Goal: Find specific page/section

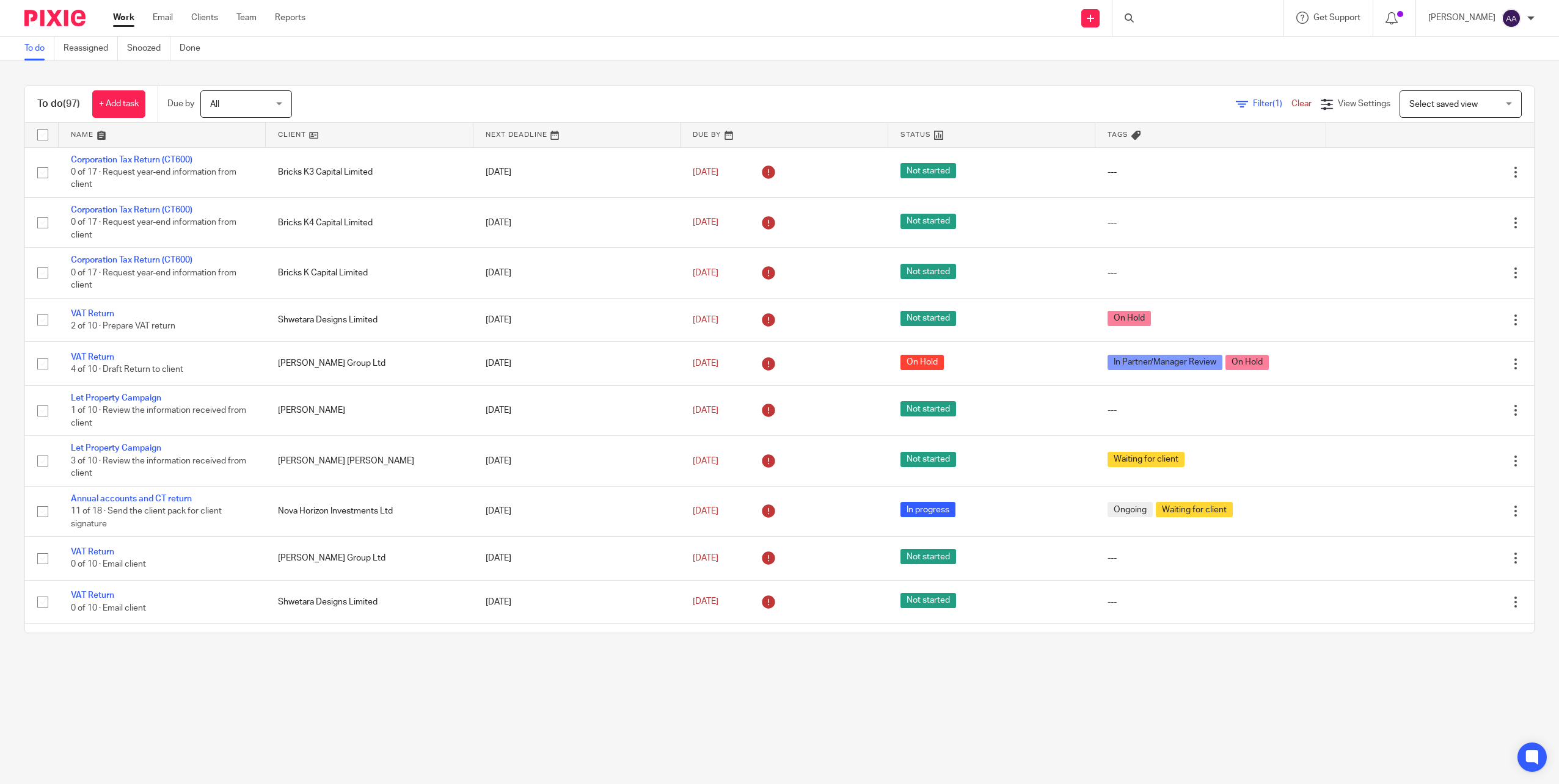
click at [1144, 16] on div at bounding box center [1198, 18] width 171 height 36
click at [1161, 21] on input "Search" at bounding box center [1191, 20] width 110 height 11
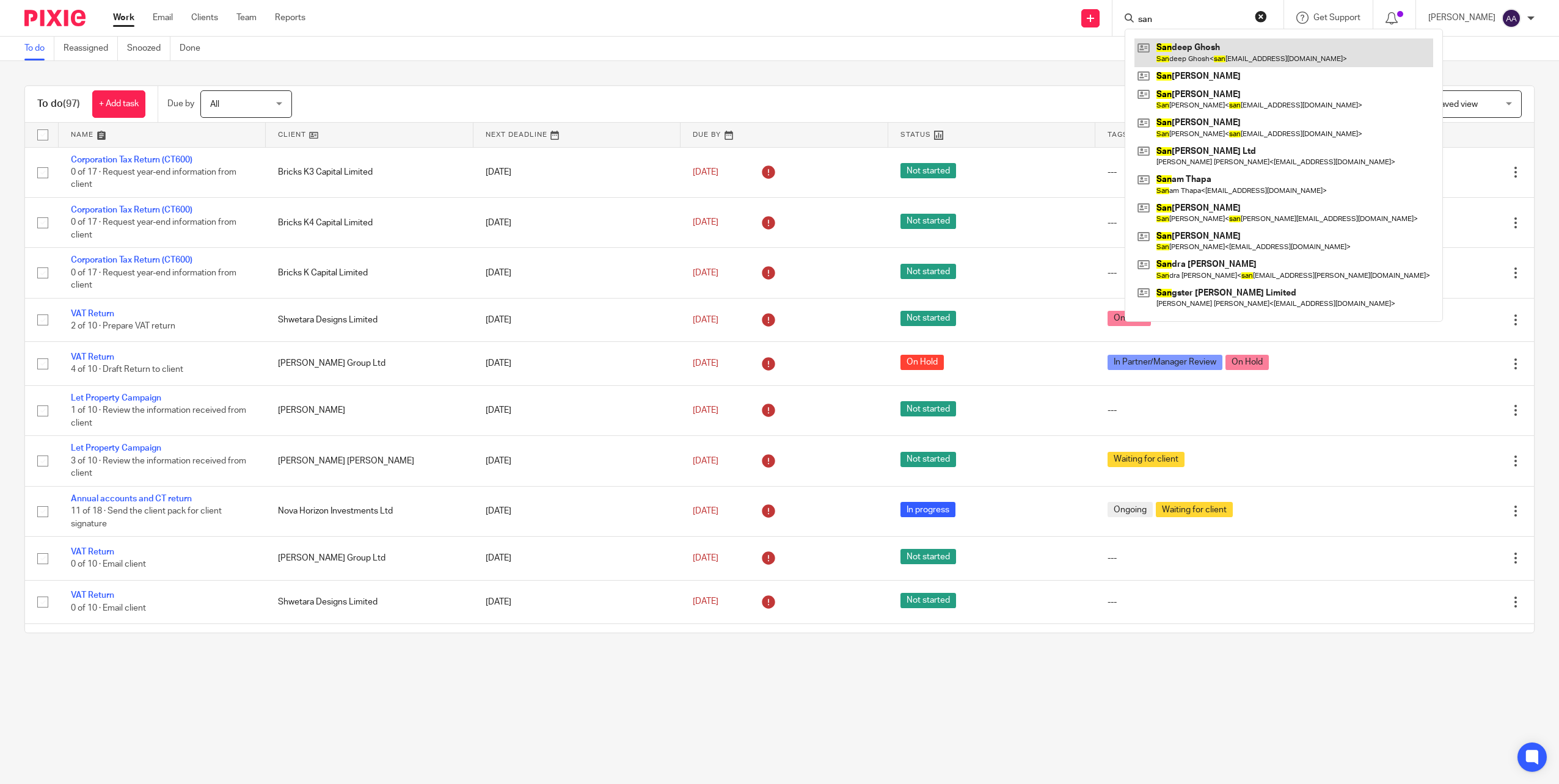
type input "san"
click at [1190, 59] on link at bounding box center [1283, 52] width 298 height 28
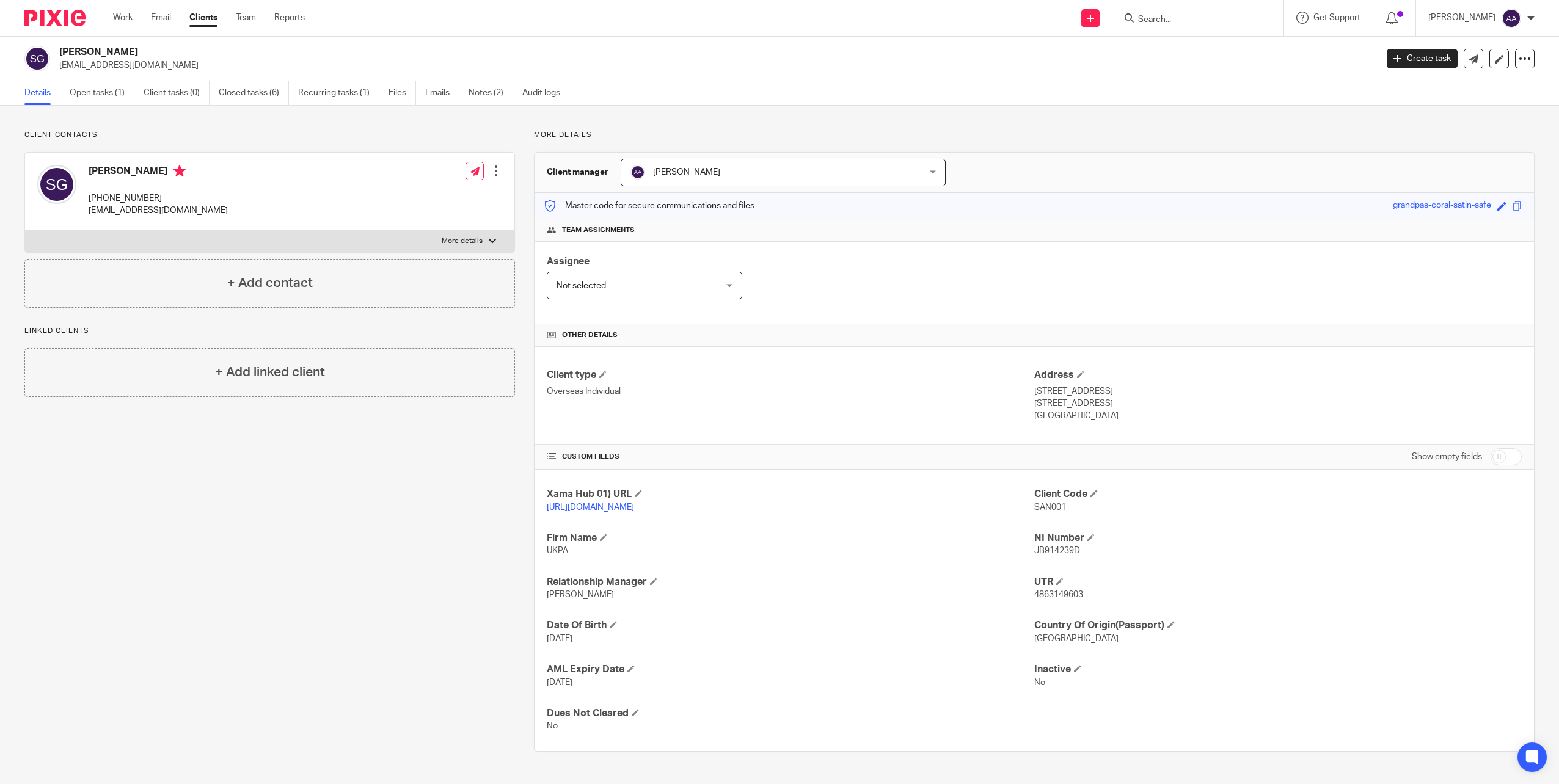
click at [1159, 27] on div at bounding box center [1198, 18] width 171 height 36
click at [1159, 16] on input "Search" at bounding box center [1191, 20] width 110 height 11
type input "a"
type input "s"
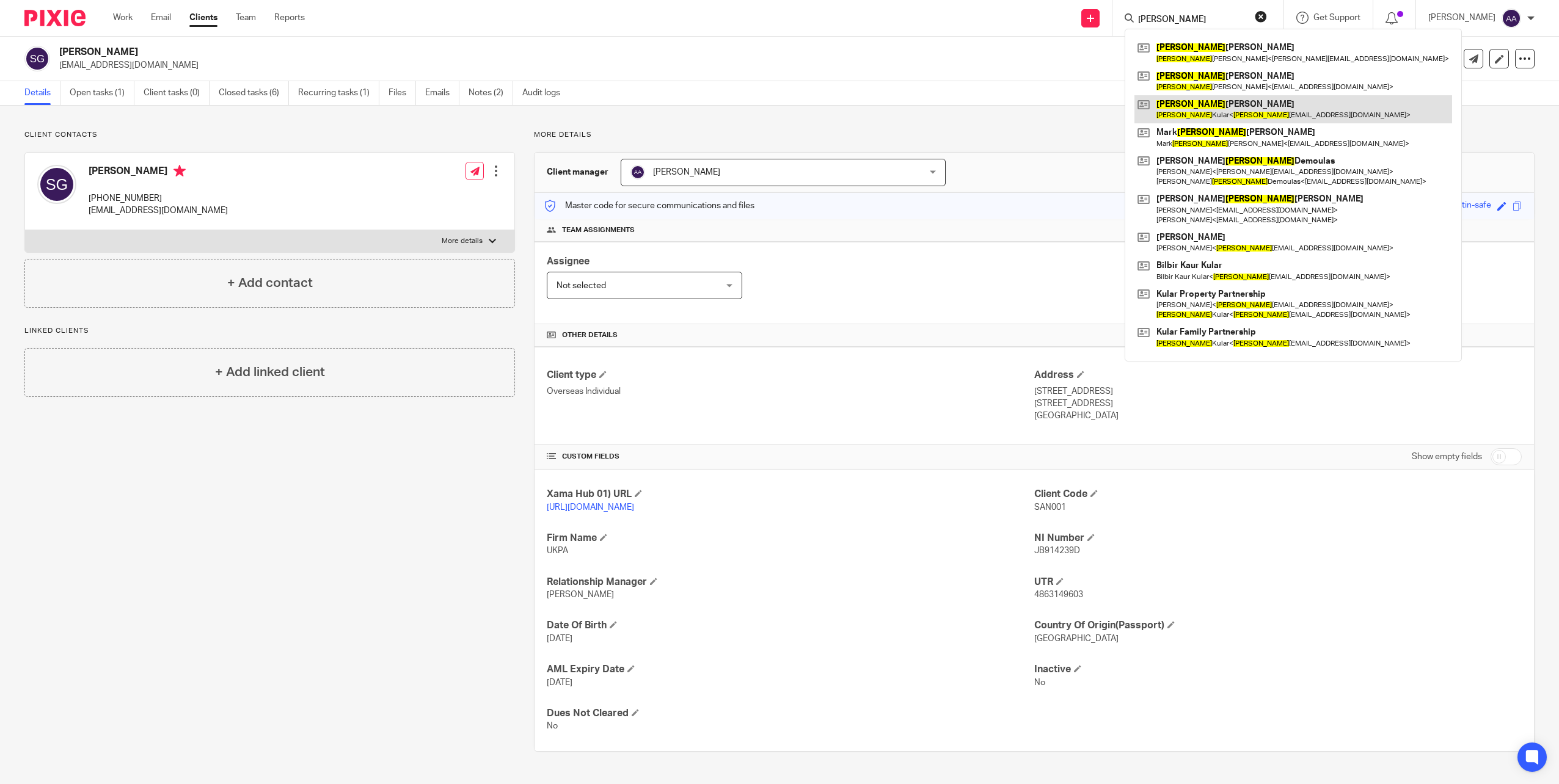
type input "stephen"
click at [1227, 111] on link at bounding box center [1293, 110] width 318 height 28
